Goal: Information Seeking & Learning: Learn about a topic

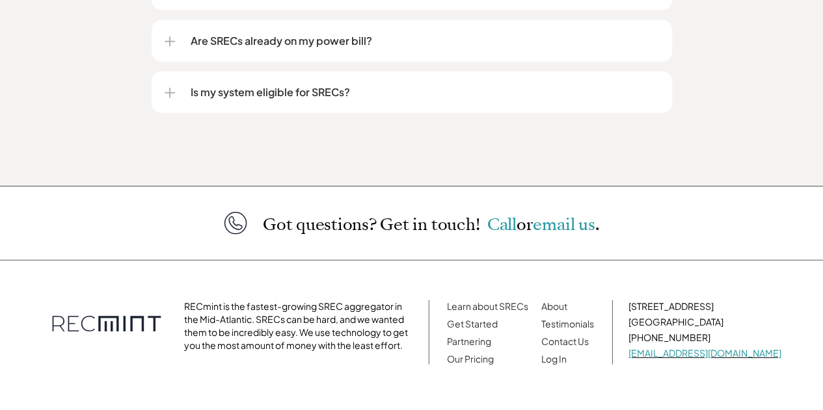
scroll to position [1870, 0]
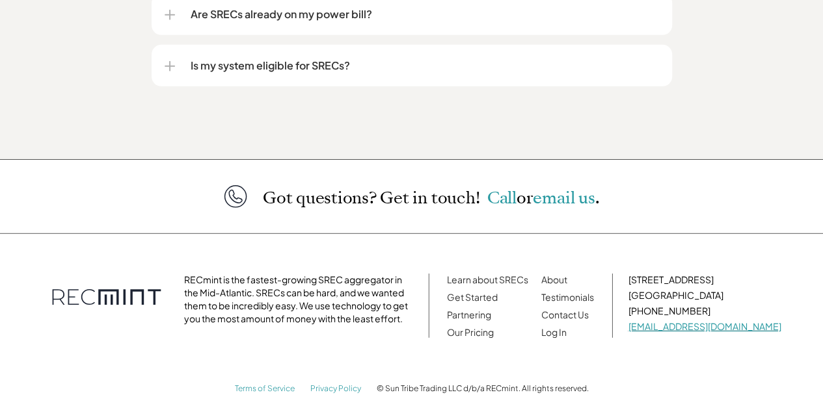
click at [704, 321] on link "hello@recmint.com" at bounding box center [704, 327] width 153 height 12
click at [567, 274] on link "About" at bounding box center [554, 280] width 26 height 12
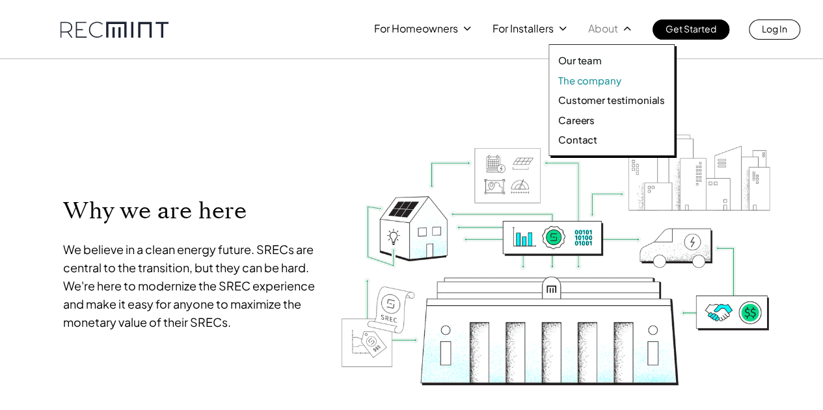
click at [584, 79] on p "The company" at bounding box center [589, 80] width 62 height 13
click at [582, 70] on div "Our team The company Customer testimonials Careers Contact" at bounding box center [611, 100] width 126 height 112
click at [578, 59] on p "Our team" at bounding box center [580, 60] width 44 height 13
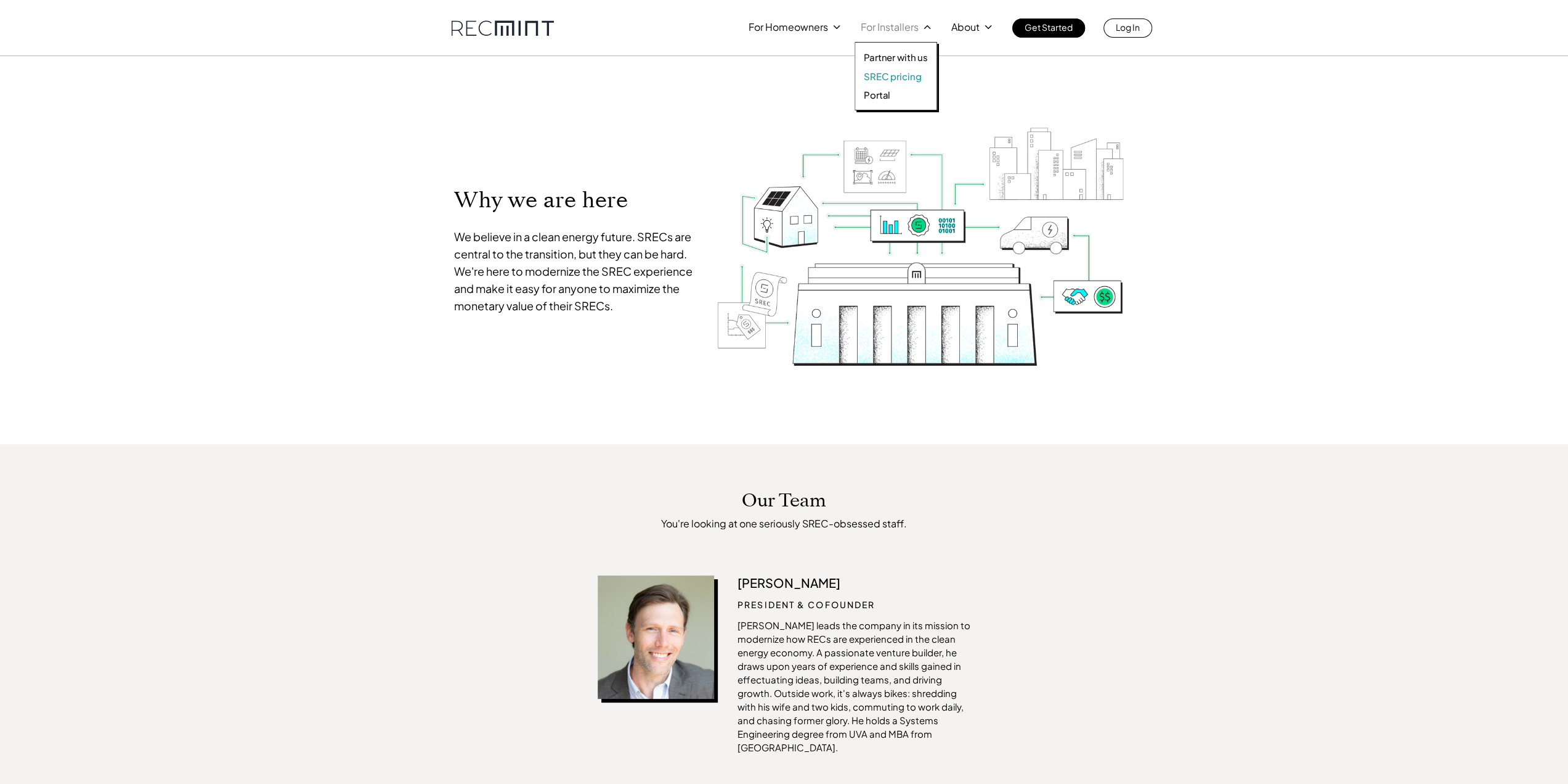
click at [779, 80] on p "SREC pricing" at bounding box center [892, 76] width 57 height 12
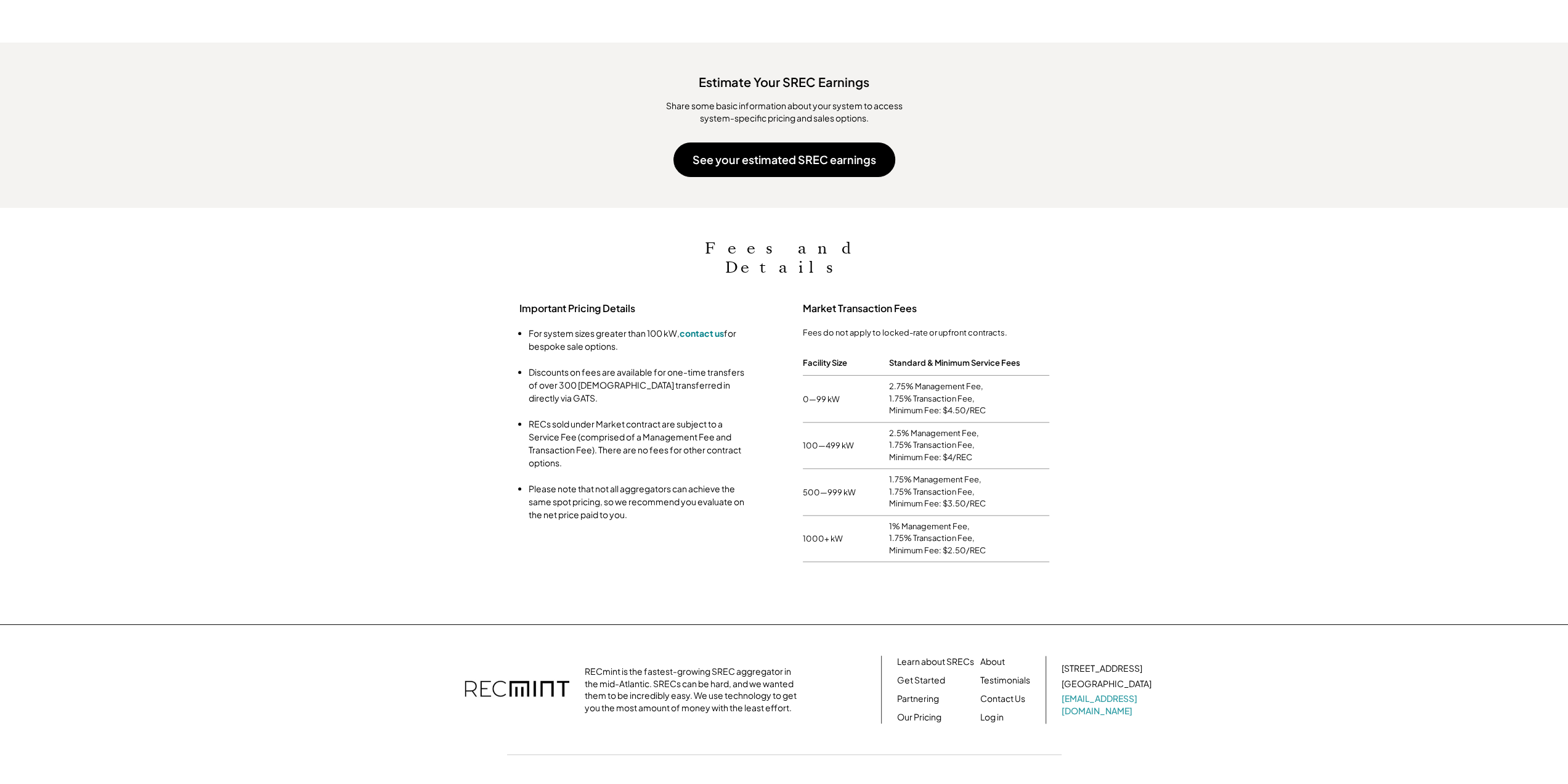
scroll to position [1099, 0]
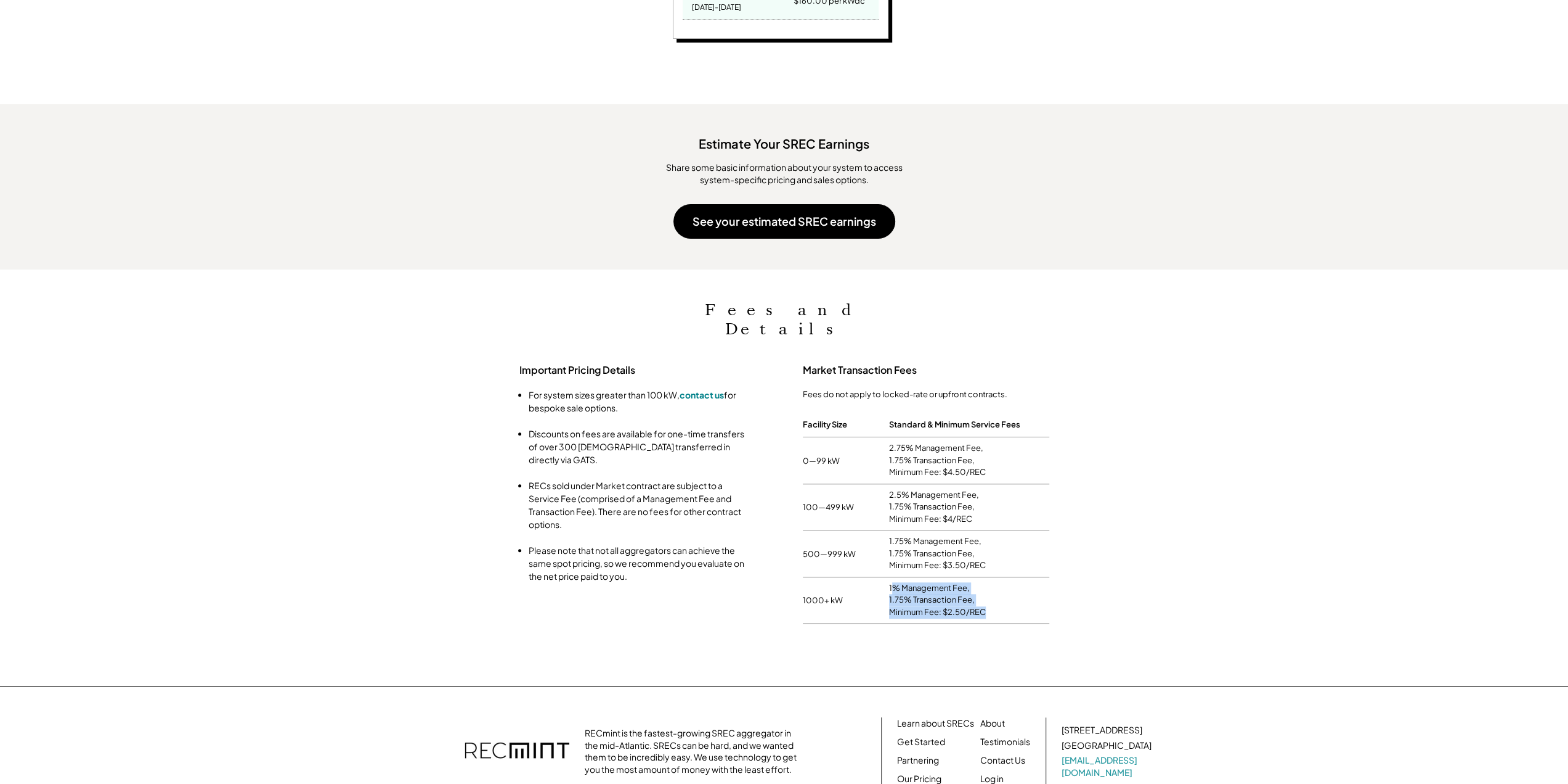
drag, startPoint x: 984, startPoint y: 571, endPoint x: 892, endPoint y: 537, distance: 98.1
click at [892, 577] on div "1% Management Fee, 1.75% Transaction Fee, Minimum Fee: $2.50/REC" at bounding box center [968, 600] width 160 height 46
click at [838, 530] on div "500—999 kW 1.75% Management Fee, 1.75% Transaction Fee, Minimum Fee: $3.50/REC" at bounding box center [926, 553] width 246 height 46
click at [640, 413] on ul "For system sizes greater than 100 kW, contact us for bespoke sale options. Disc…" at bounding box center [627, 485] width 246 height 194
click at [640, 428] on li "Discounts on fees are available for one-time transfers of over 300 [DEMOGRAPHIC…" at bounding box center [640, 447] width 222 height 39
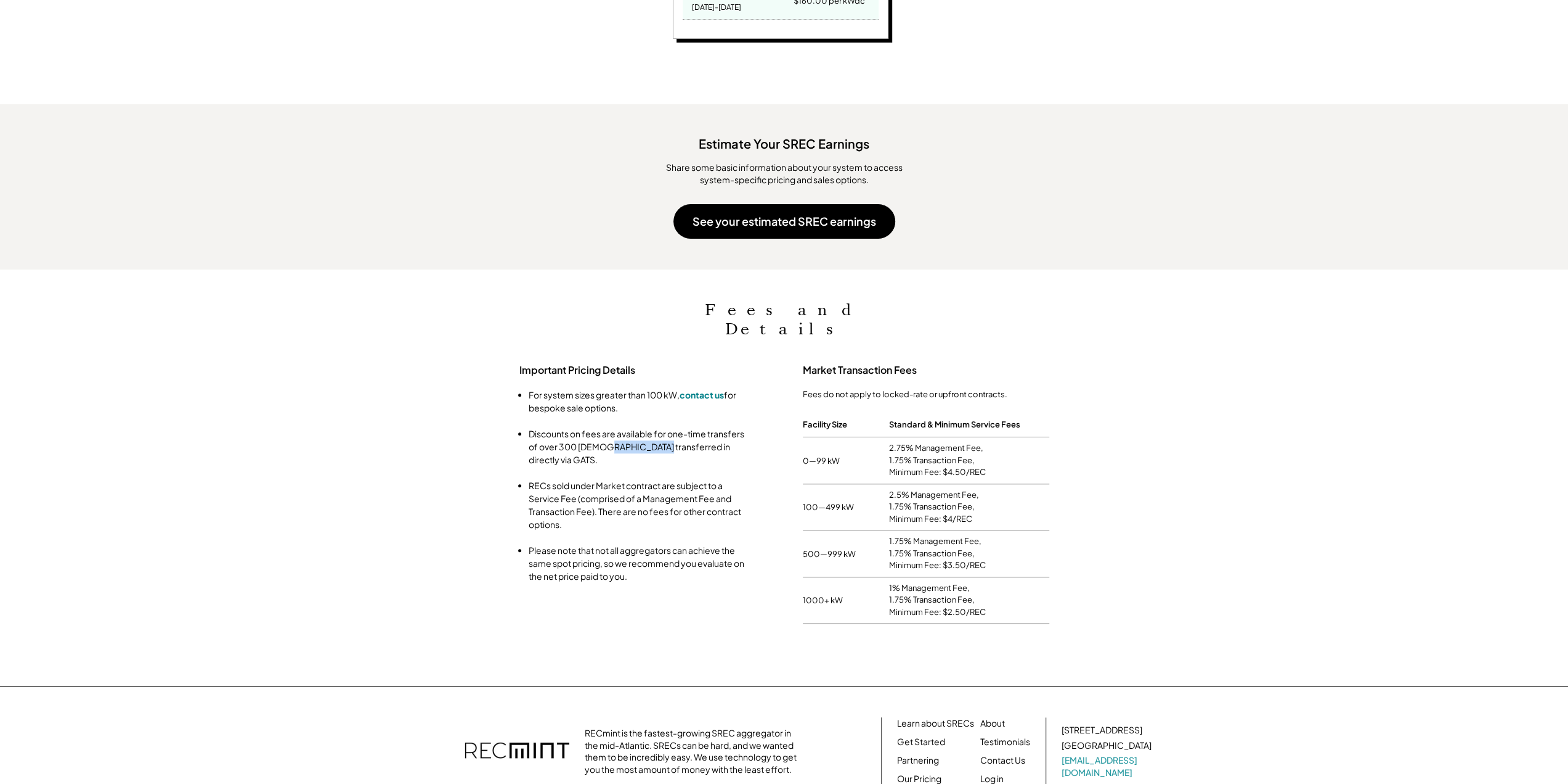
click at [640, 428] on li "Discounts on fees are available for one-time transfers of over 300 [DEMOGRAPHIC…" at bounding box center [640, 447] width 222 height 39
click at [640, 428] on li "Discounts on fees are available for one-time transfers of over 300 [DEMOGRAPHIC…" at bounding box center [640, 447] width 222 height 39
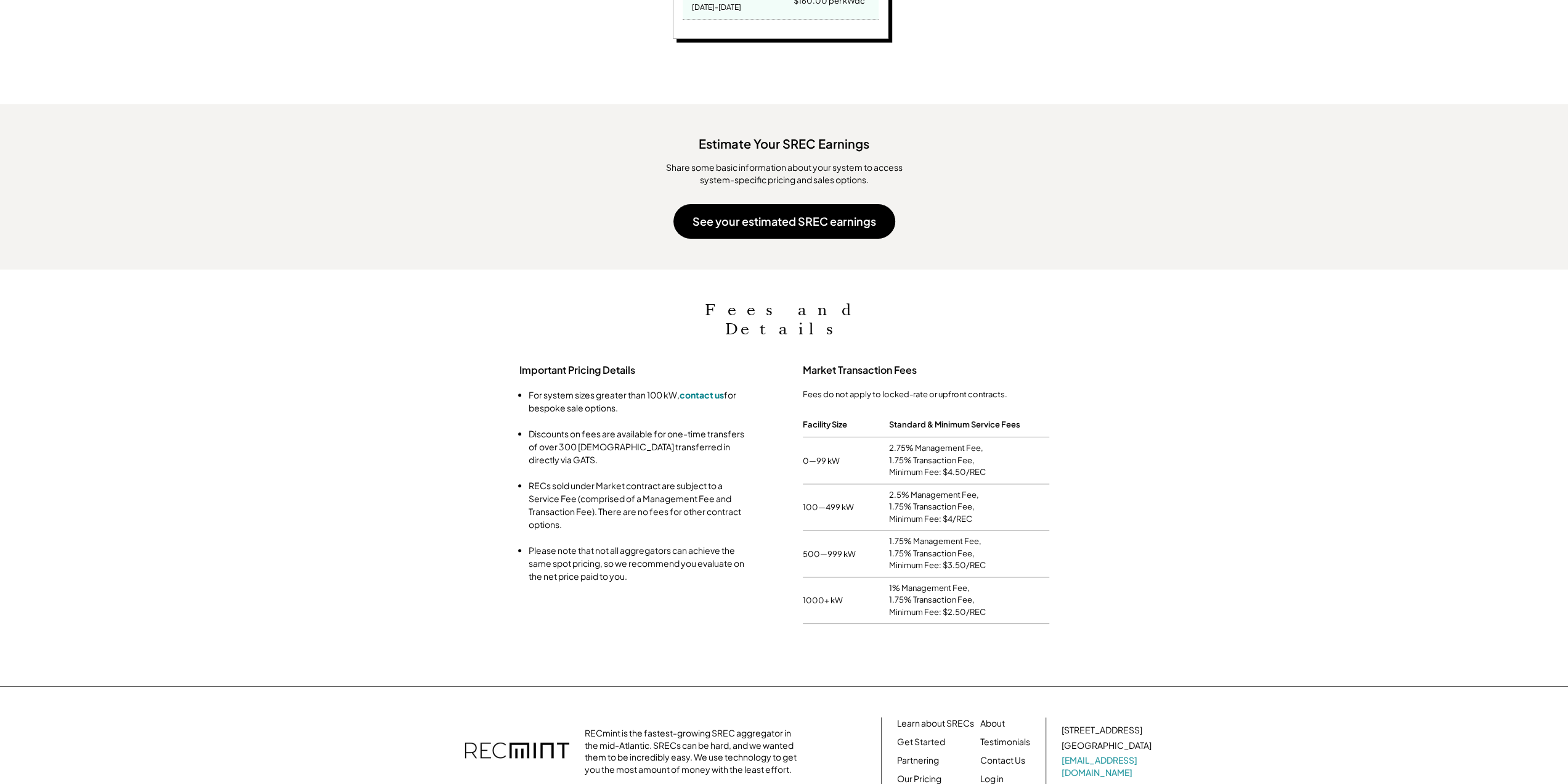
click at [606, 479] on li "RECs sold under Market contract are subject to a Service Fee (comprised of a Ma…" at bounding box center [640, 504] width 222 height 52
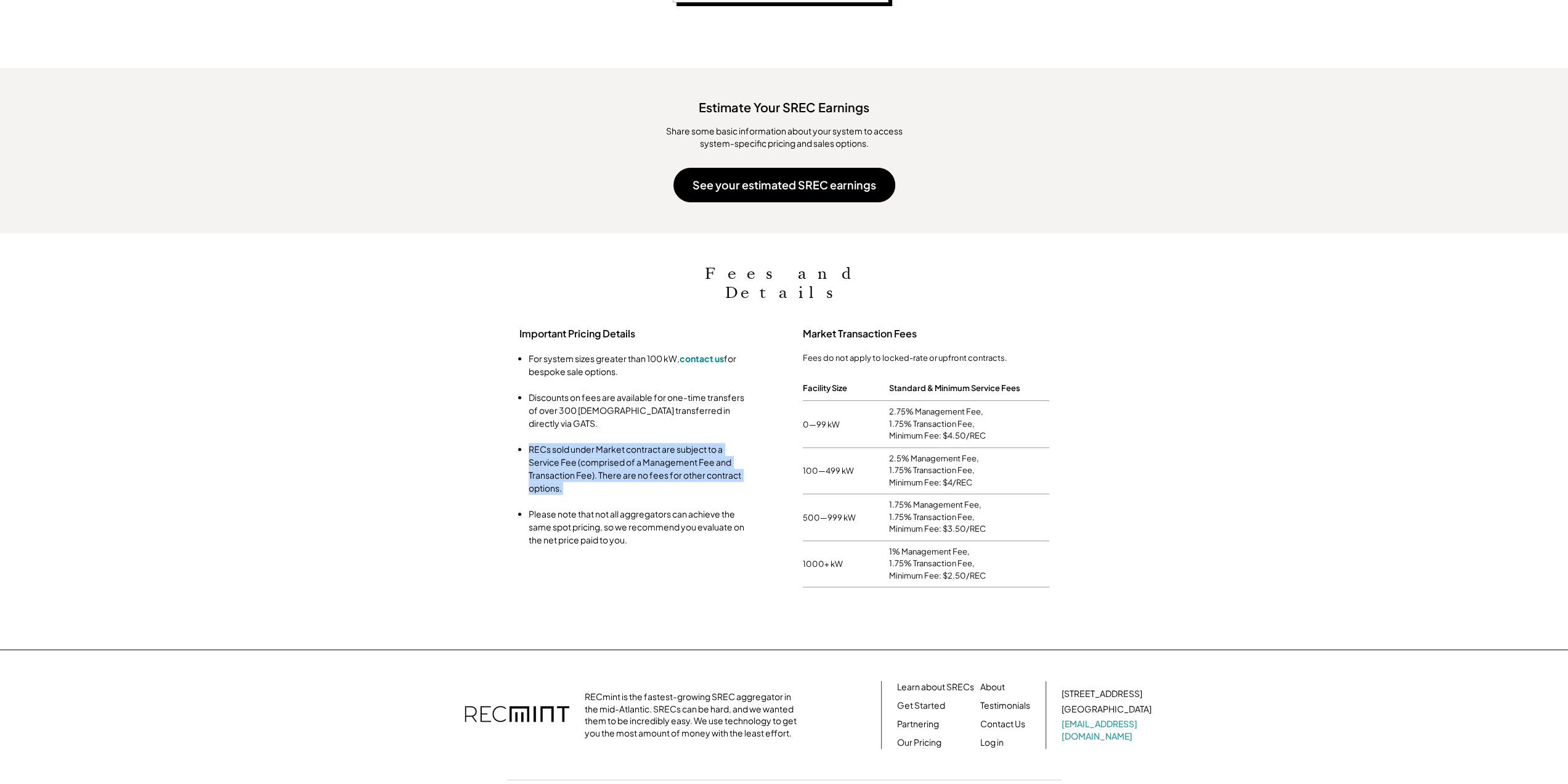
scroll to position [1160, 0]
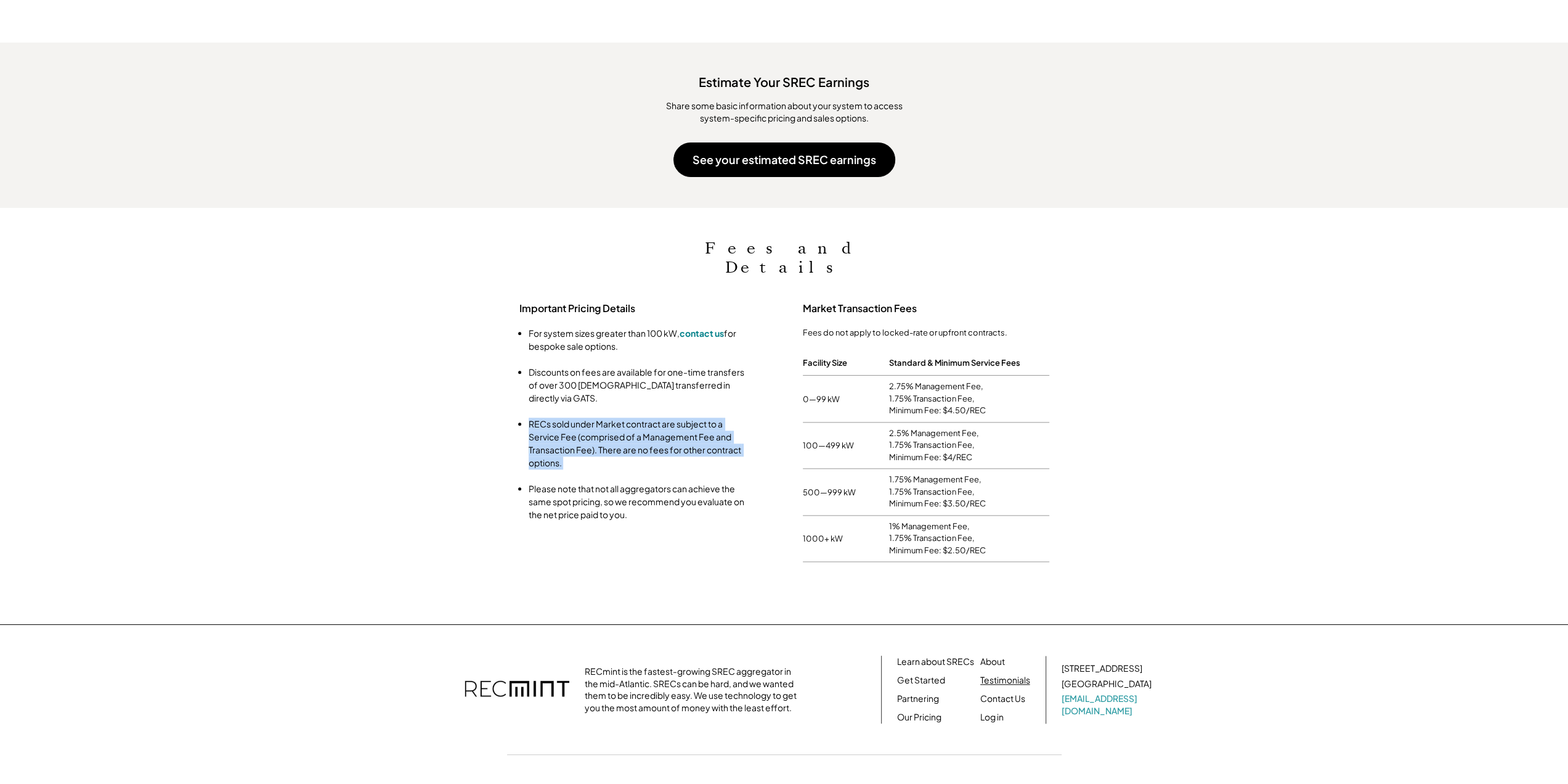
click at [1000, 674] on link "Testimonials" at bounding box center [1005, 680] width 50 height 12
